Goal: Information Seeking & Learning: Learn about a topic

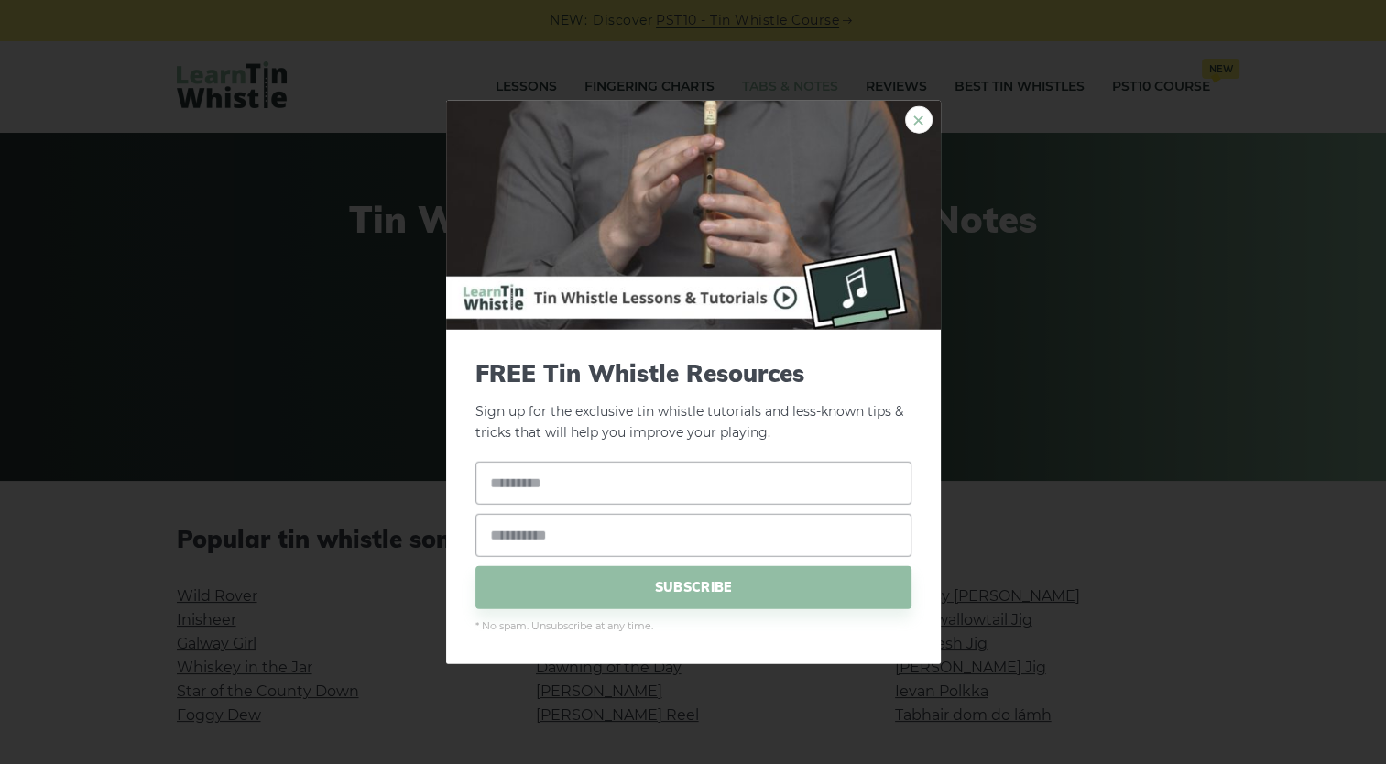
click at [916, 128] on link "×" at bounding box center [918, 119] width 27 height 27
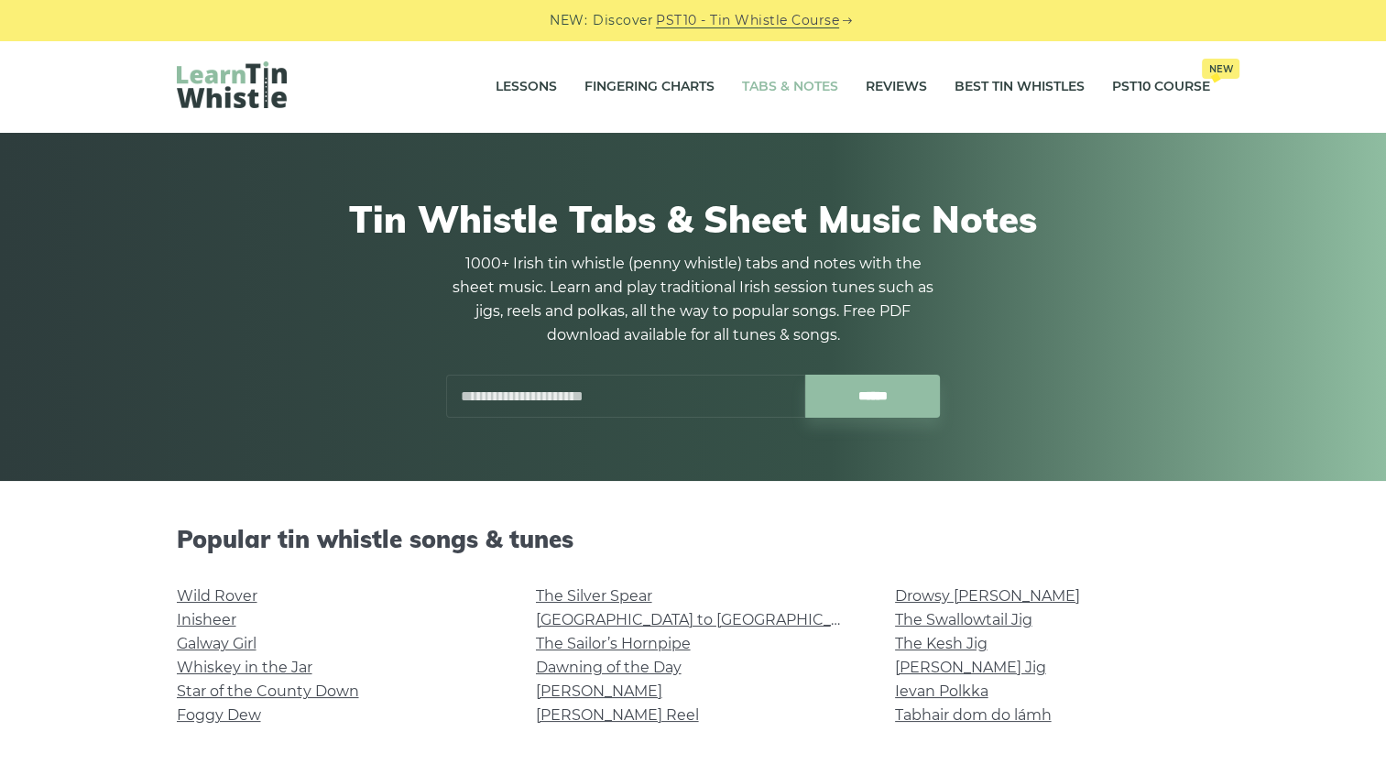
click at [540, 121] on div "Lessons Fingering Charts Tabs & Notes Reviews Best Tin Whistles PST10 Course Ne…" at bounding box center [694, 86] width 1122 height 93
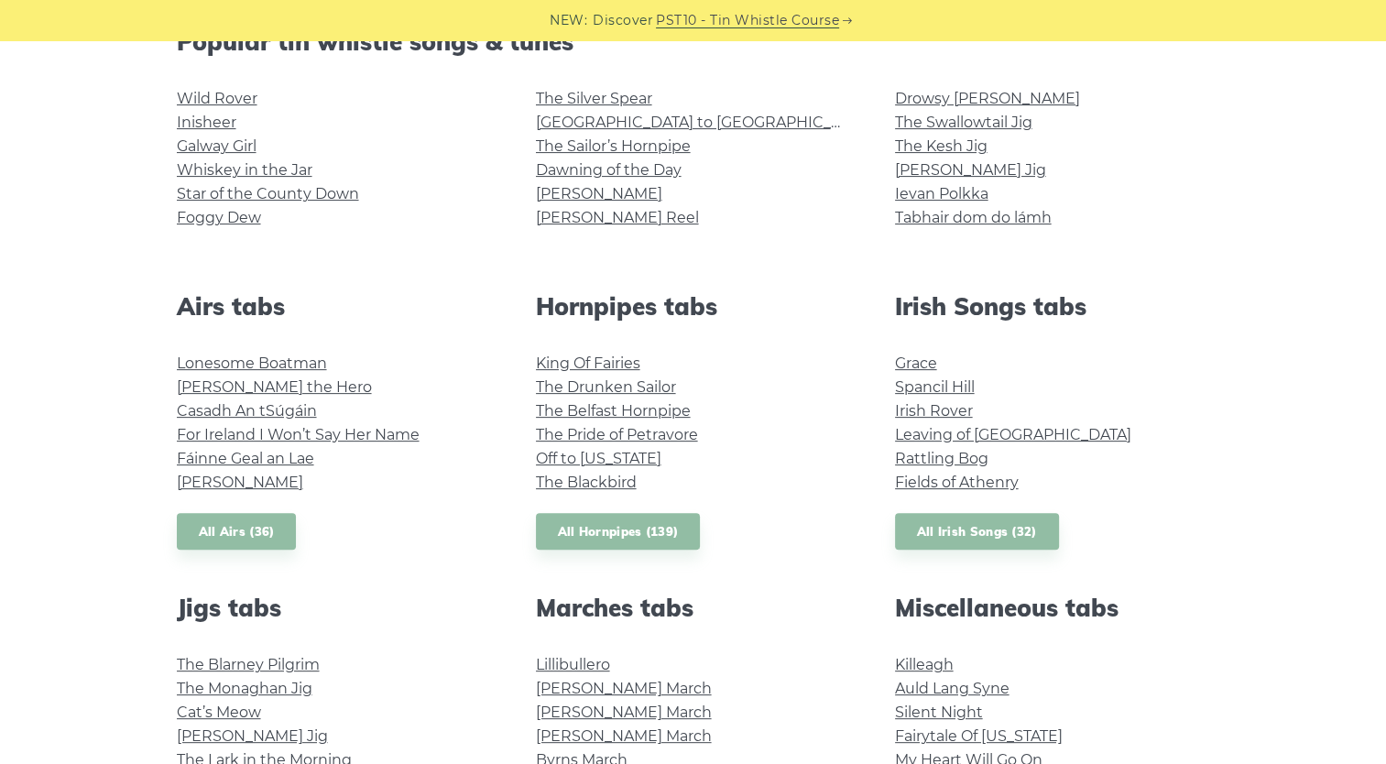
scroll to position [367, 0]
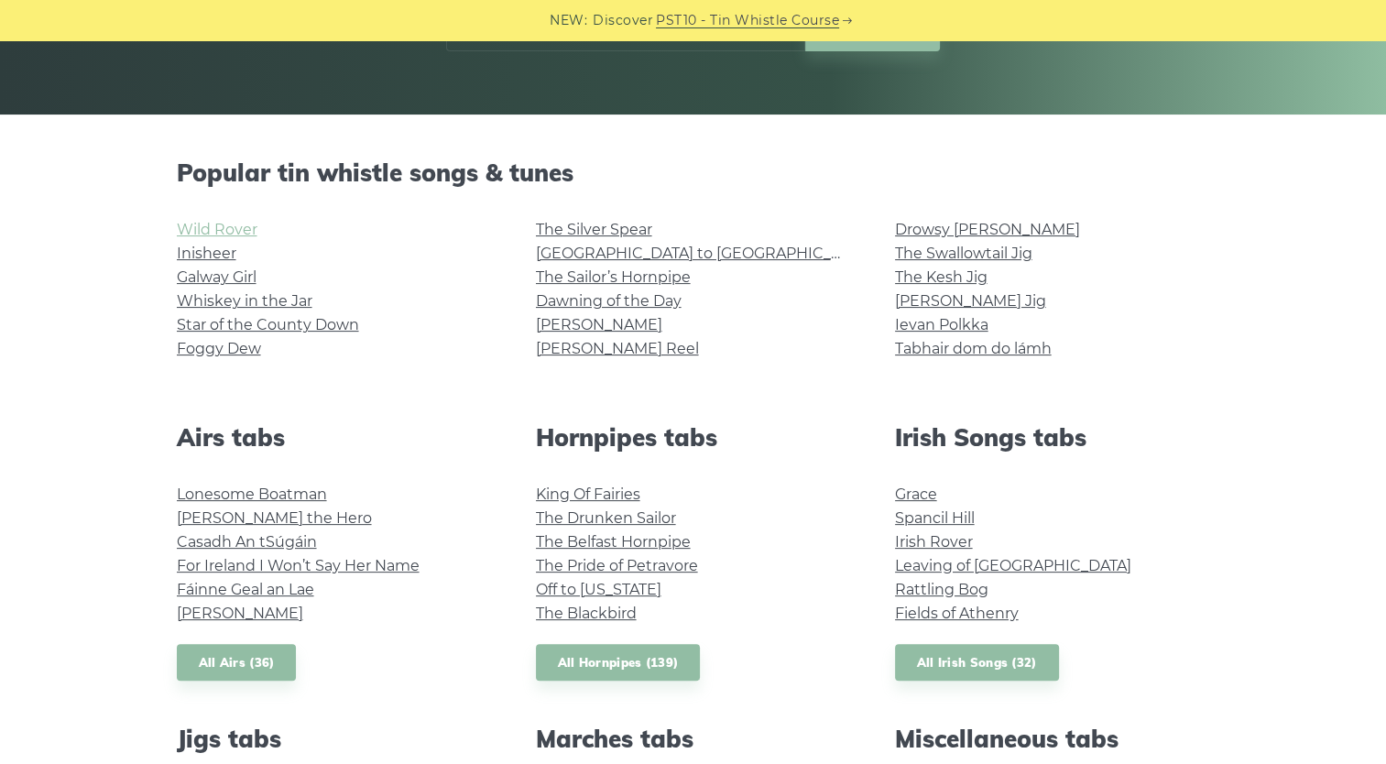
click at [215, 222] on link "Wild Rover" at bounding box center [217, 229] width 81 height 17
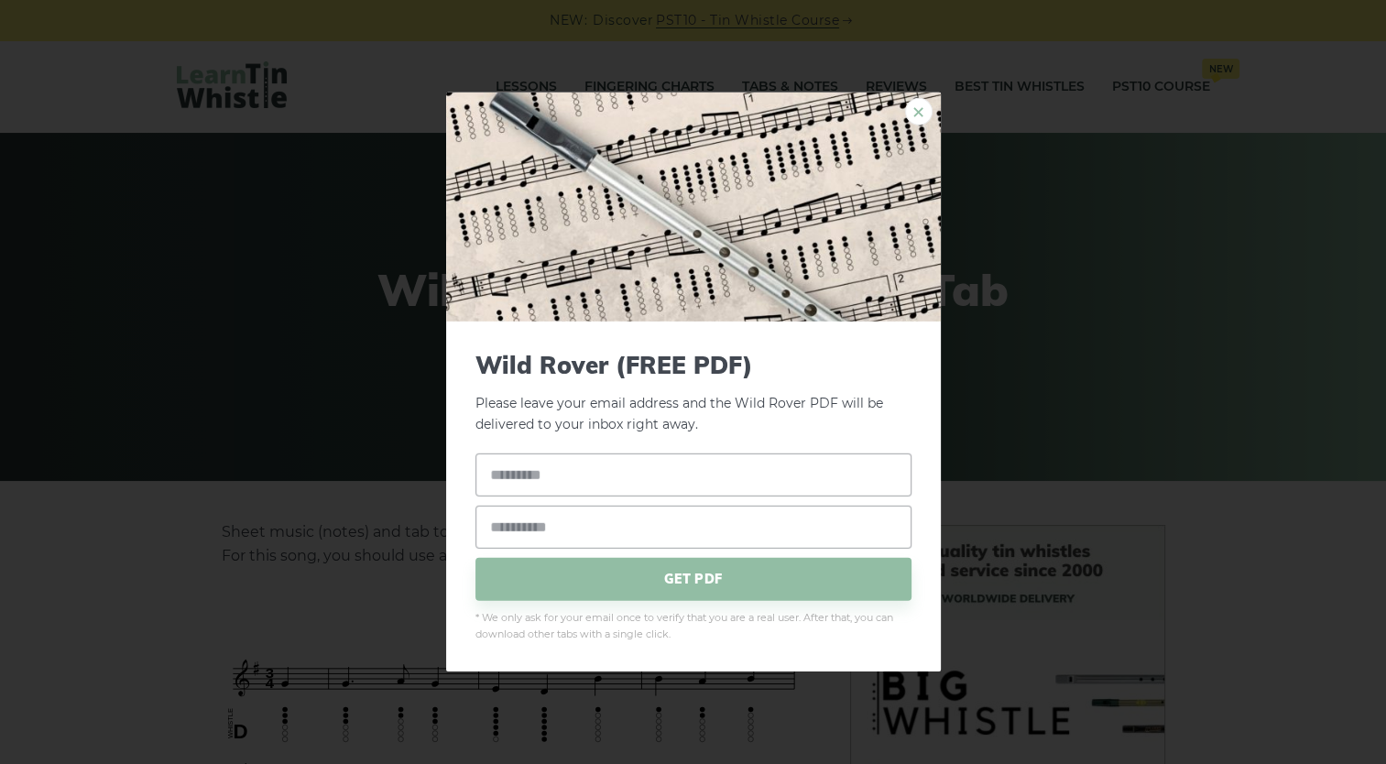
click at [920, 114] on link "×" at bounding box center [918, 111] width 27 height 27
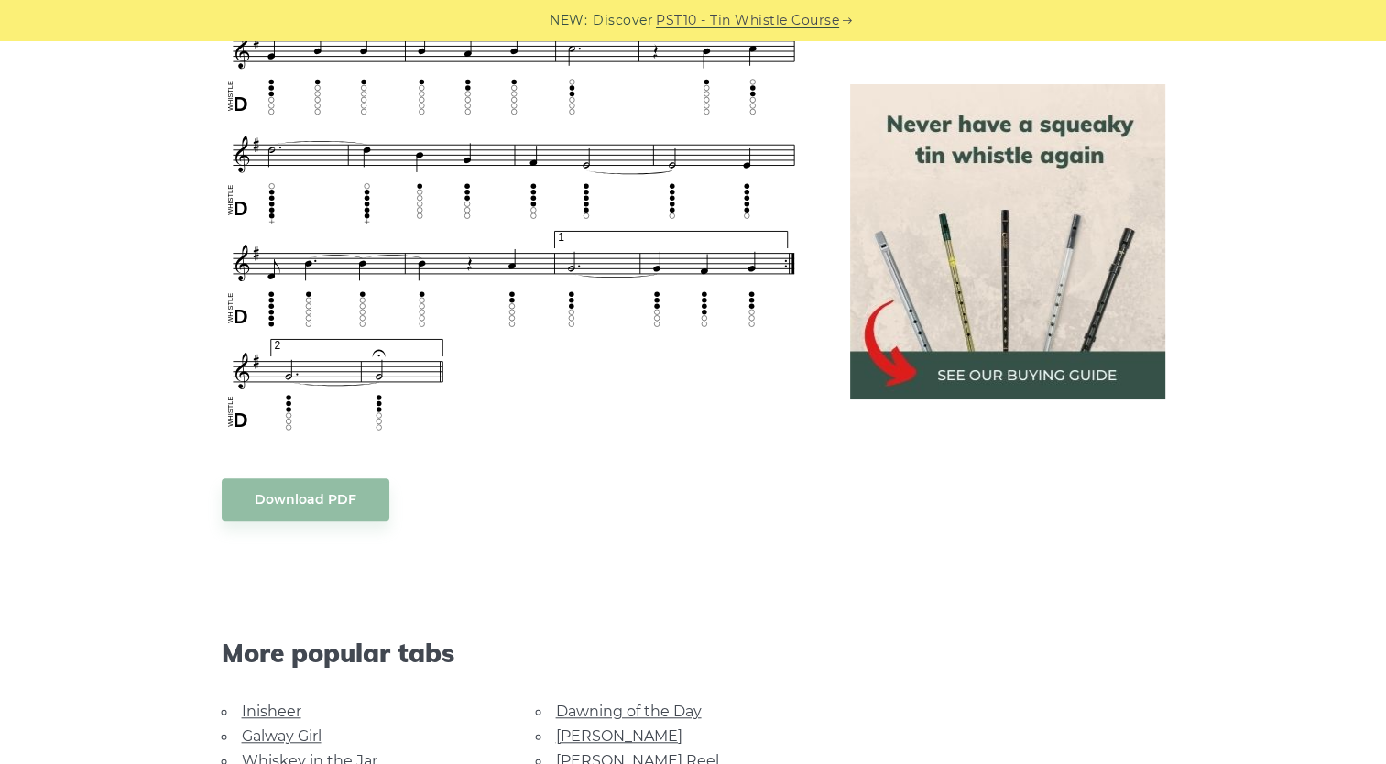
scroll to position [1283, 0]
